Goal: Share content: Share content

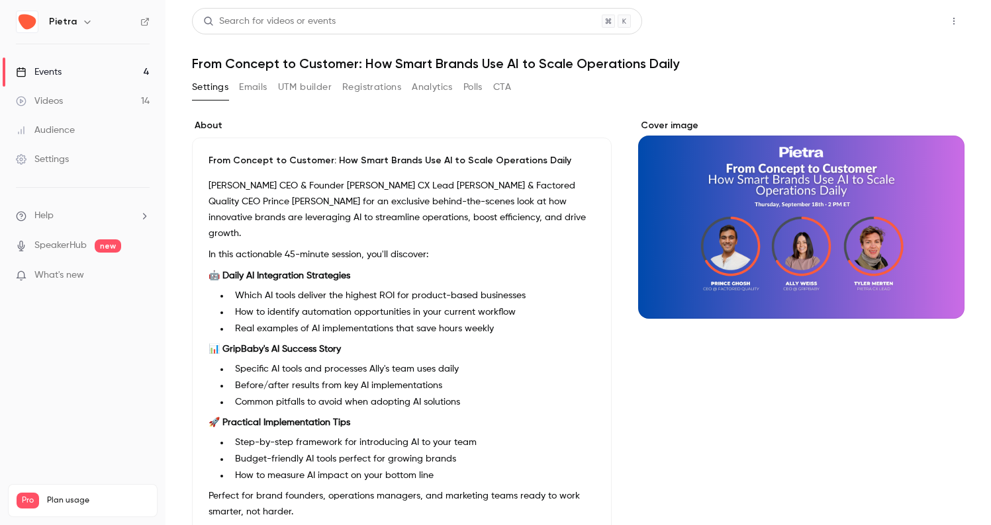
click at [893, 19] on button "Share" at bounding box center [906, 21] width 52 height 26
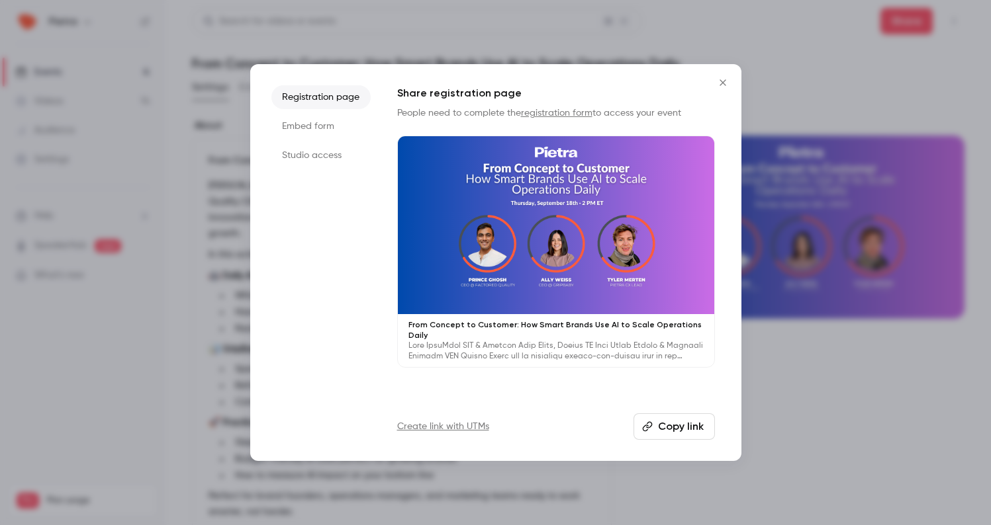
click at [664, 430] on button "Copy link" at bounding box center [673, 427] width 81 height 26
click at [723, 89] on button "Close" at bounding box center [722, 82] width 26 height 26
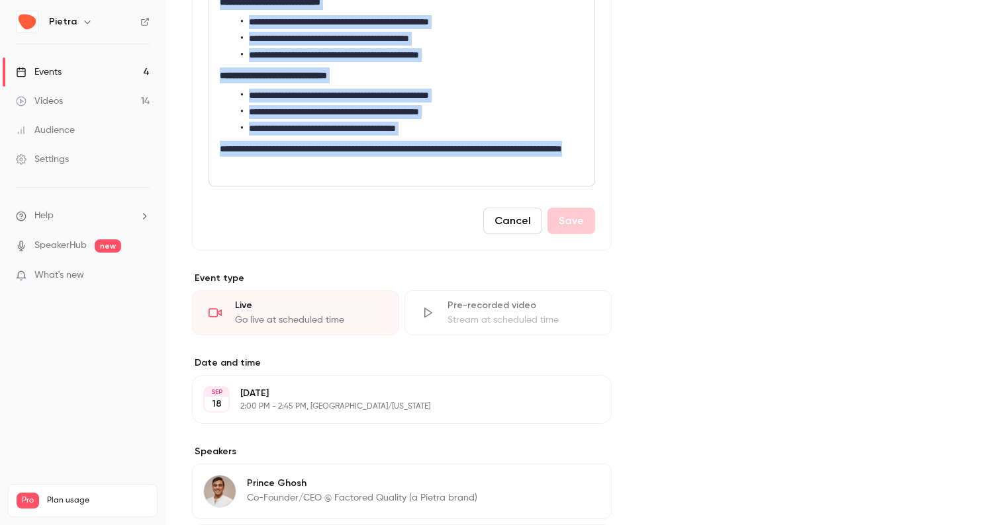
scroll to position [495, 0]
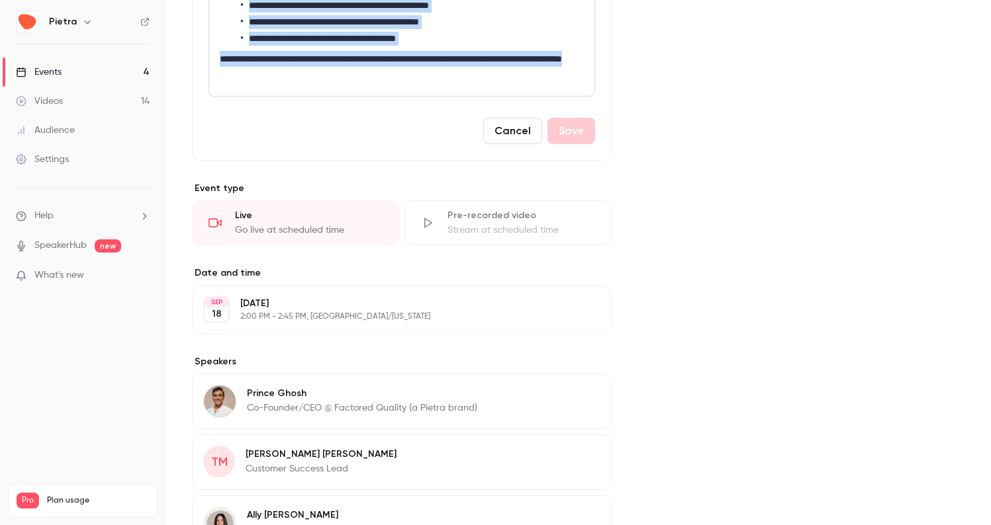
drag, startPoint x: 220, startPoint y: 256, endPoint x: 311, endPoint y: 68, distance: 209.0
copy div "**********"
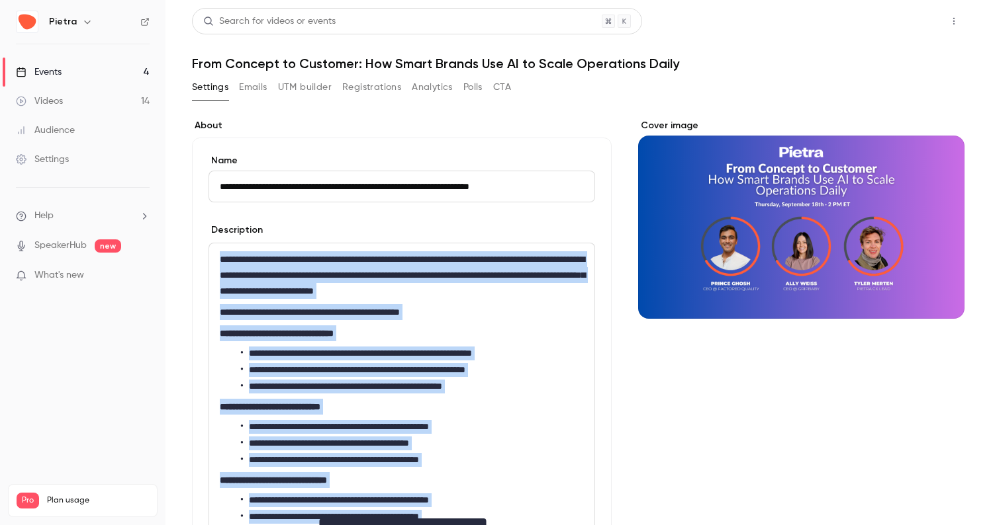
scroll to position [0, 0]
click at [908, 26] on button "Share" at bounding box center [906, 21] width 52 height 26
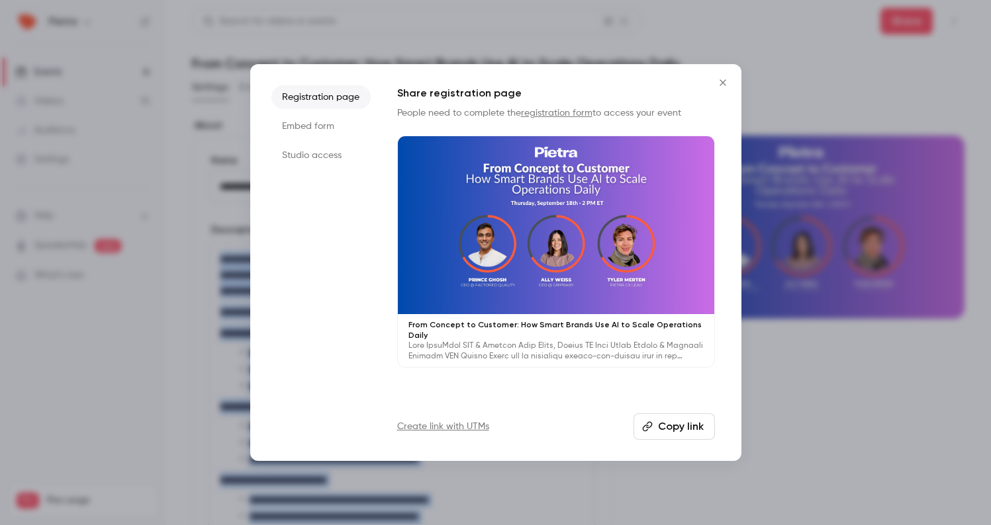
click at [662, 425] on button "Copy link" at bounding box center [673, 427] width 81 height 26
click at [723, 83] on icon "Close" at bounding box center [722, 82] width 6 height 6
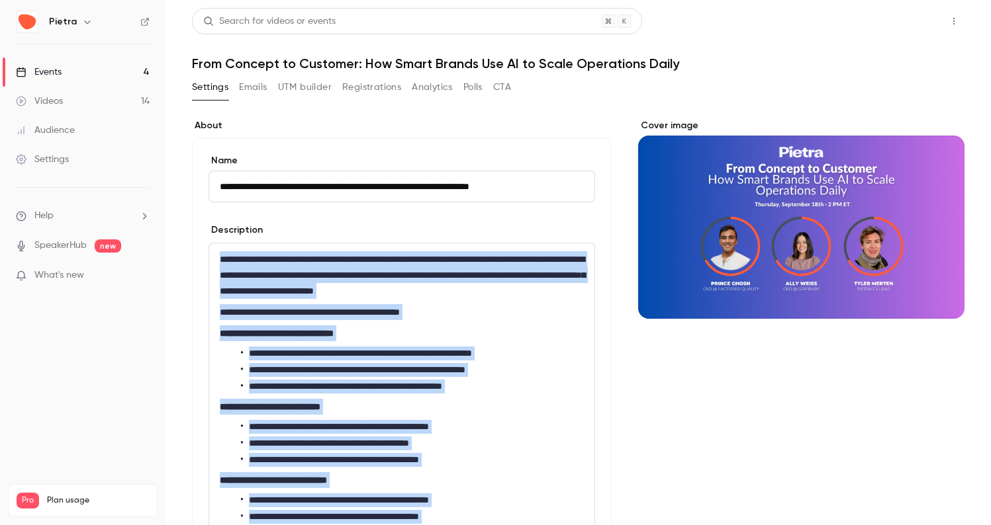
click at [905, 14] on button "Share" at bounding box center [906, 21] width 52 height 26
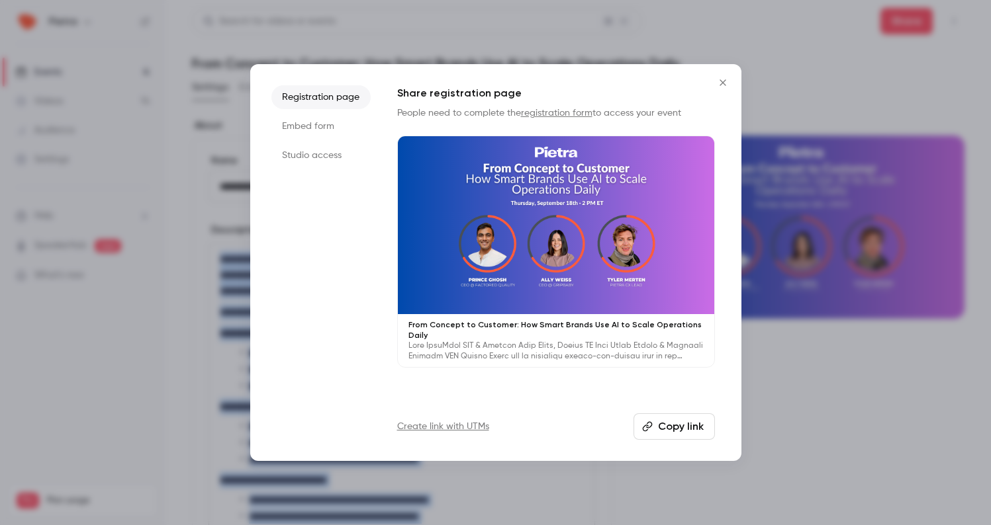
click at [673, 428] on button "Copy link" at bounding box center [673, 427] width 81 height 26
click at [661, 424] on button "Copy link" at bounding box center [673, 427] width 81 height 26
click at [669, 428] on button "Copy link" at bounding box center [673, 427] width 81 height 26
